Goal: Transaction & Acquisition: Purchase product/service

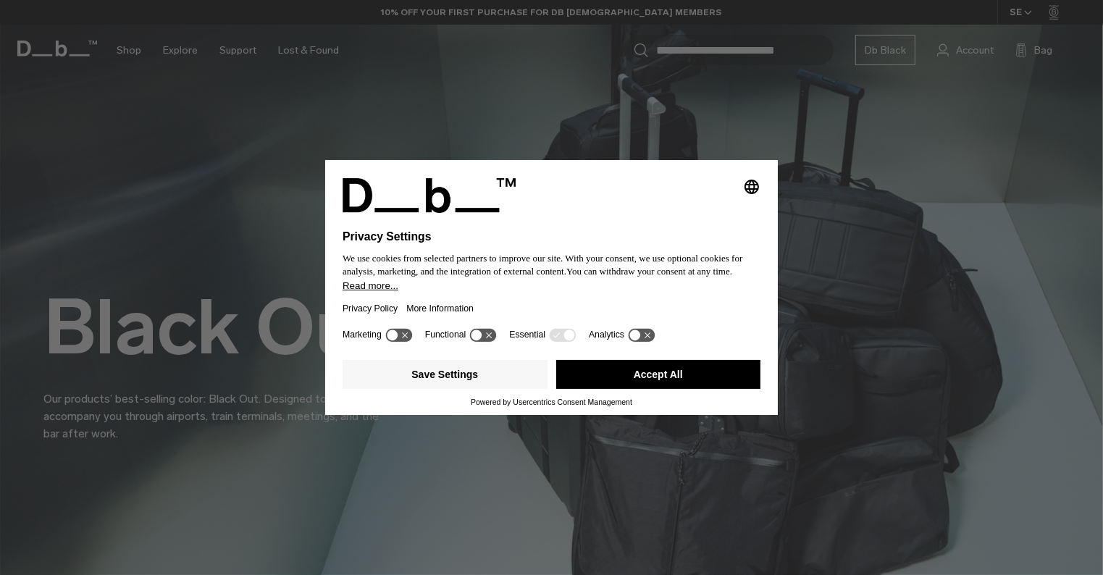
click at [699, 375] on button "Accept All" at bounding box center [658, 374] width 205 height 29
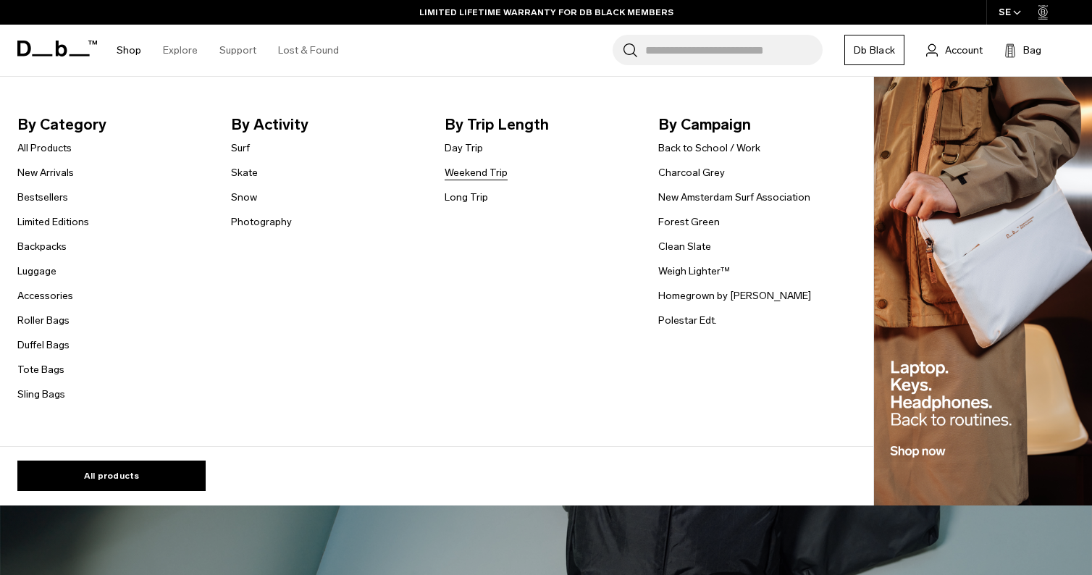
click at [483, 177] on link "Weekend Trip" at bounding box center [476, 172] width 63 height 15
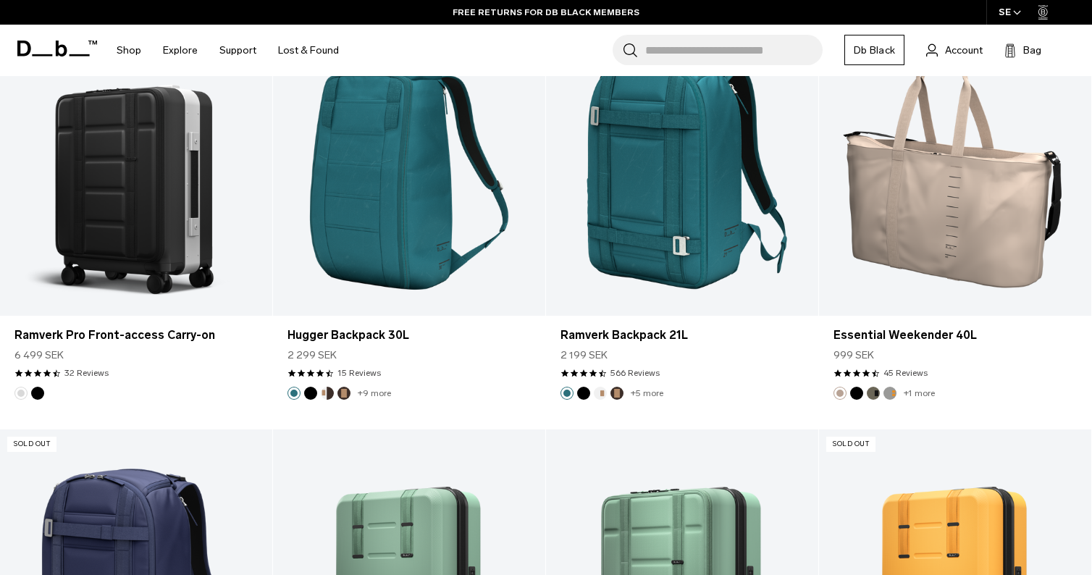
scroll to position [3686, 0]
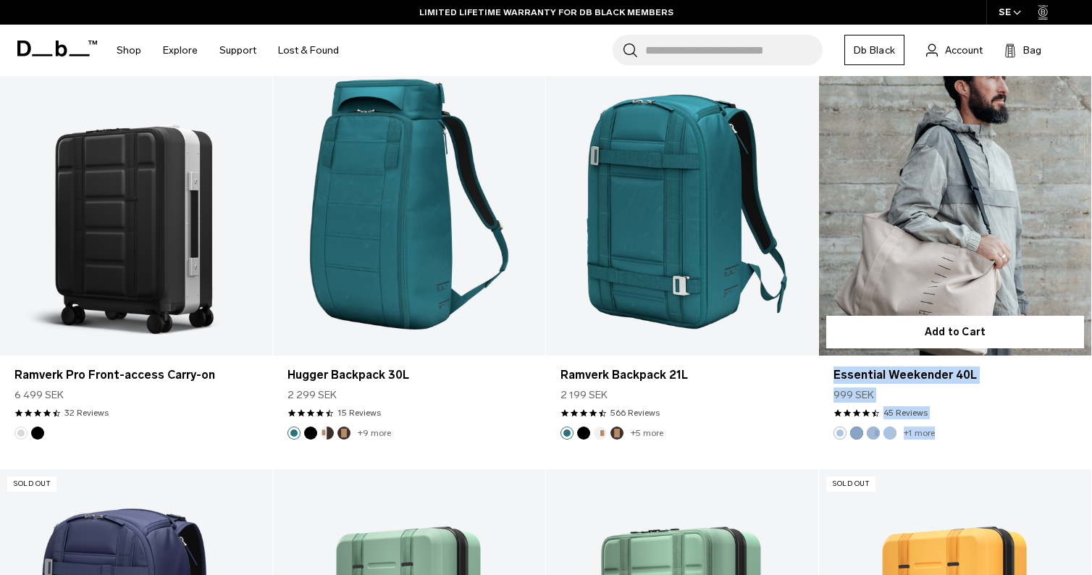
drag, startPoint x: 1099, startPoint y: 402, endPoint x: 973, endPoint y: 280, distance: 175.7
click at [973, 280] on article "Add to Cart Essential Weekender 40L 999 SEK 4.3 star rating 45 Reviews +1 more" at bounding box center [955, 261] width 273 height 416
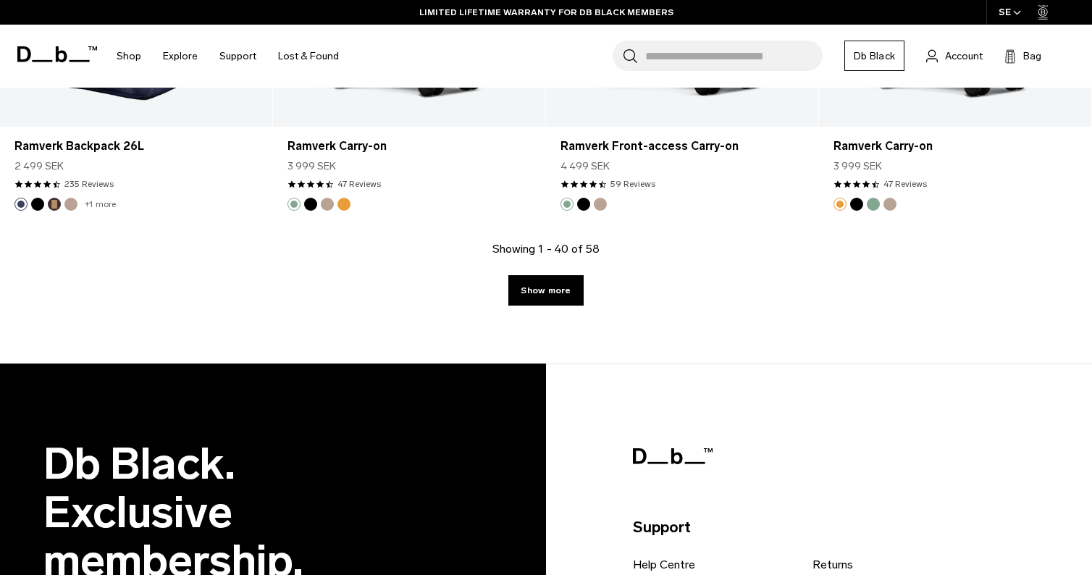
scroll to position [4344, 0]
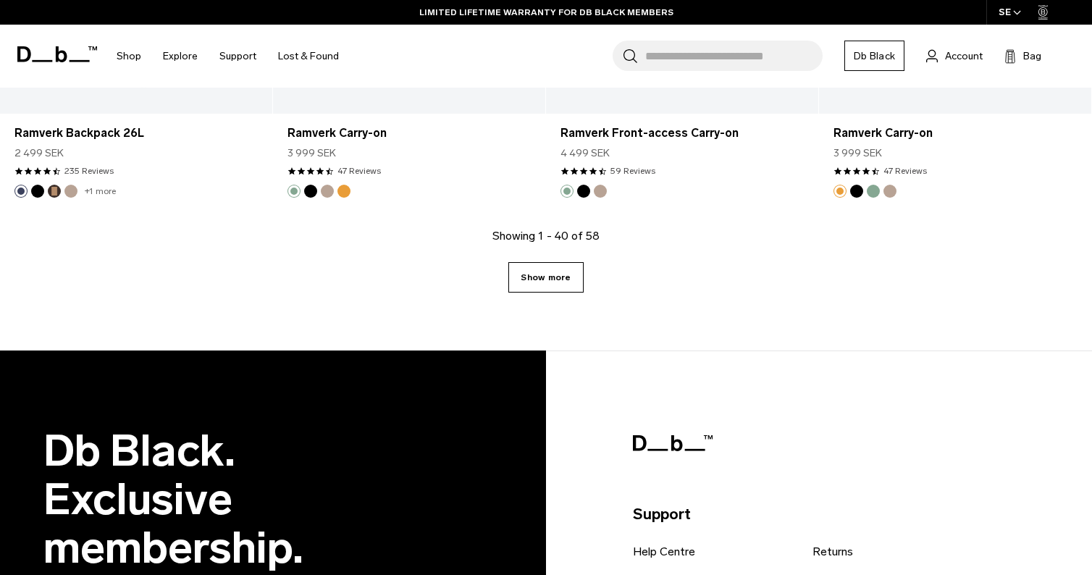
click at [561, 272] on link "Show more" at bounding box center [545, 277] width 75 height 30
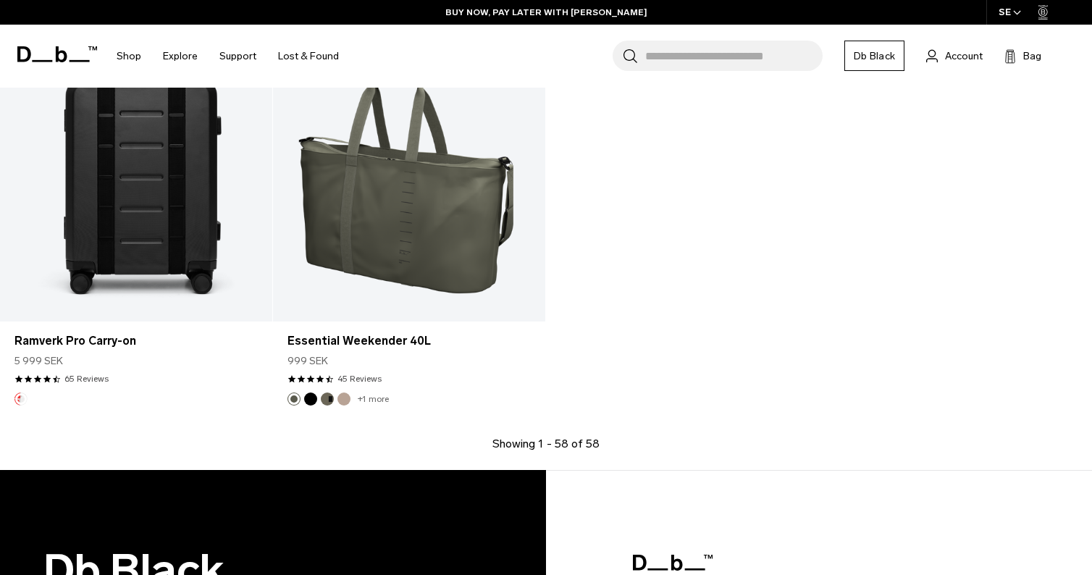
scroll to position [6236, 0]
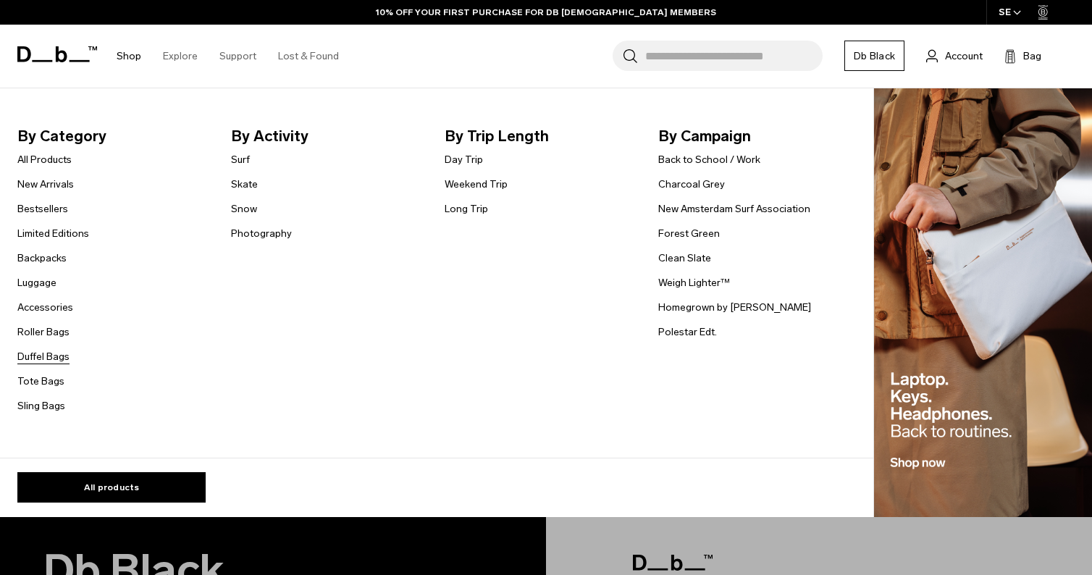
click at [53, 356] on link "Duffel Bags" at bounding box center [43, 356] width 52 height 15
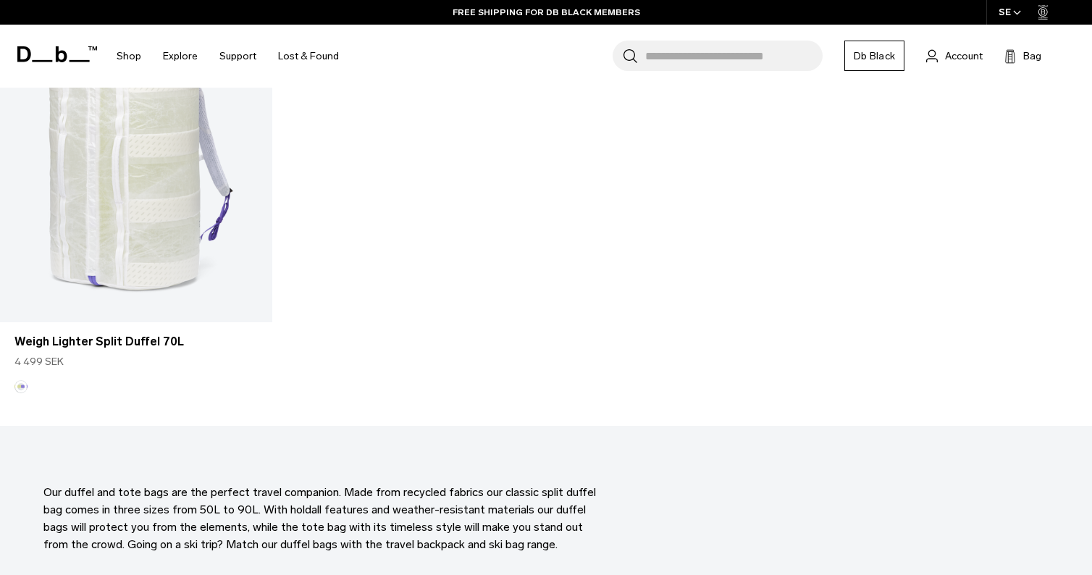
scroll to position [4102, 0]
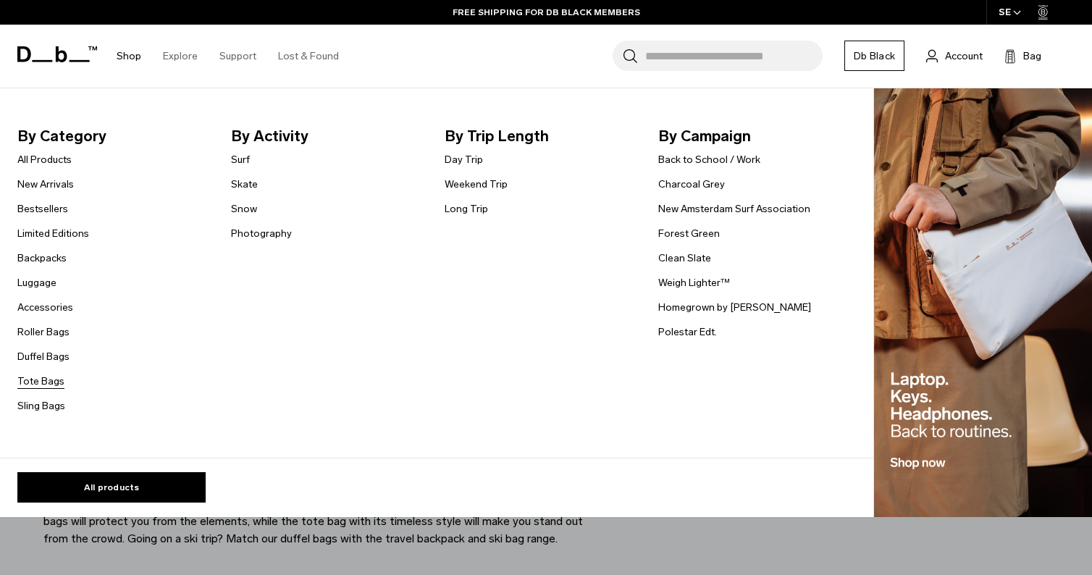
click at [49, 382] on link "Tote Bags" at bounding box center [40, 381] width 47 height 15
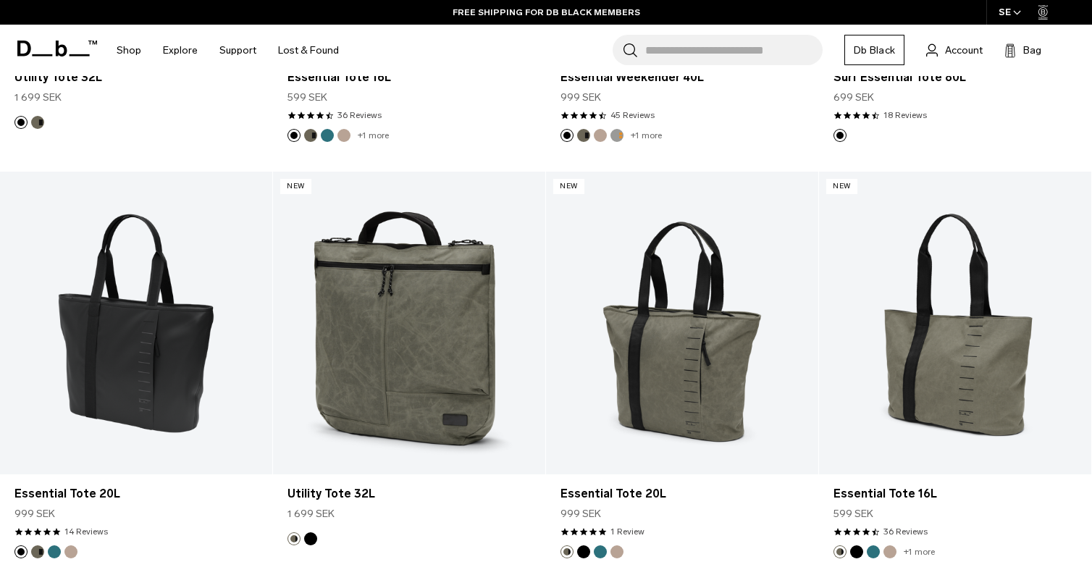
scroll to position [533, 0]
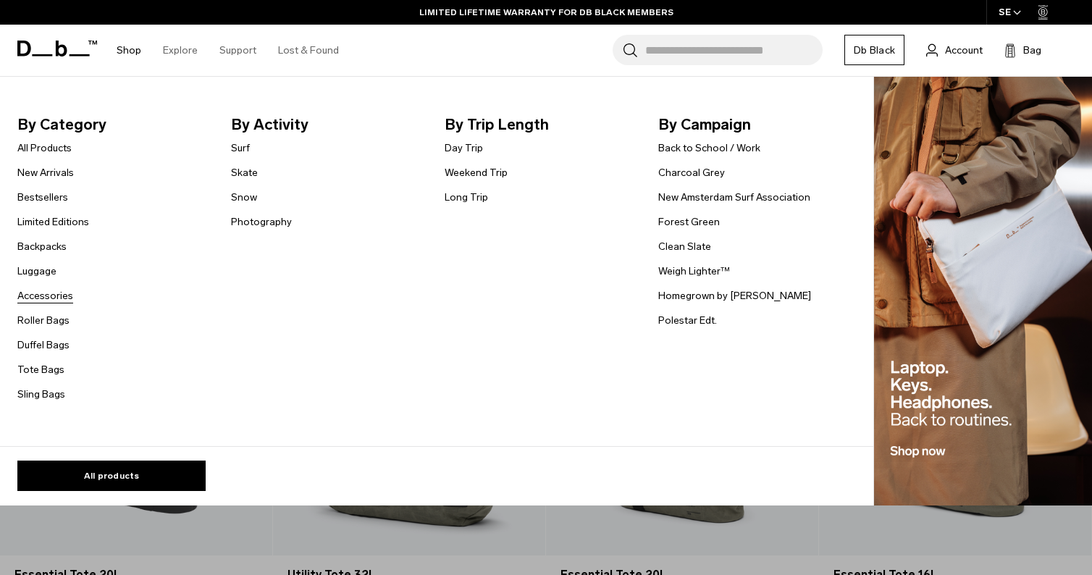
click at [56, 300] on link "Accessories" at bounding box center [45, 295] width 56 height 15
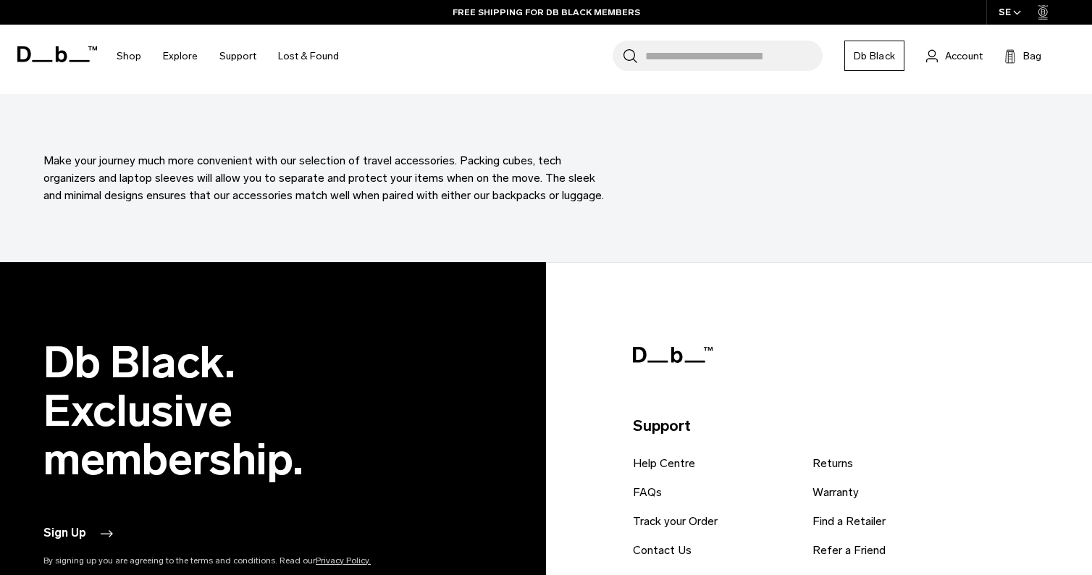
scroll to position [4843, 0]
